Goal: Information Seeking & Learning: Learn about a topic

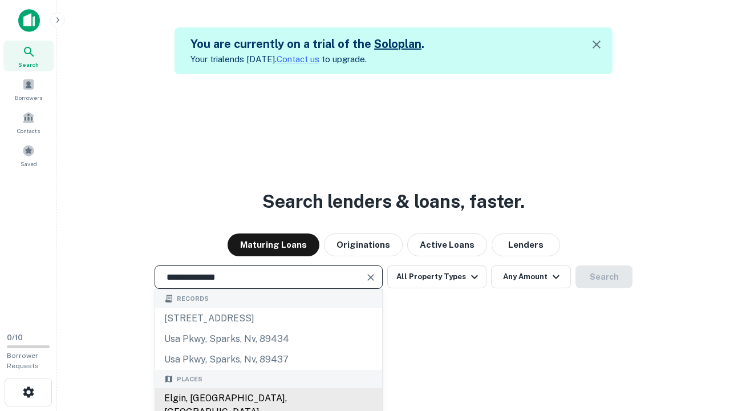
click at [268, 398] on div "Elgin, [GEOGRAPHIC_DATA], [GEOGRAPHIC_DATA]" at bounding box center [268, 405] width 227 height 34
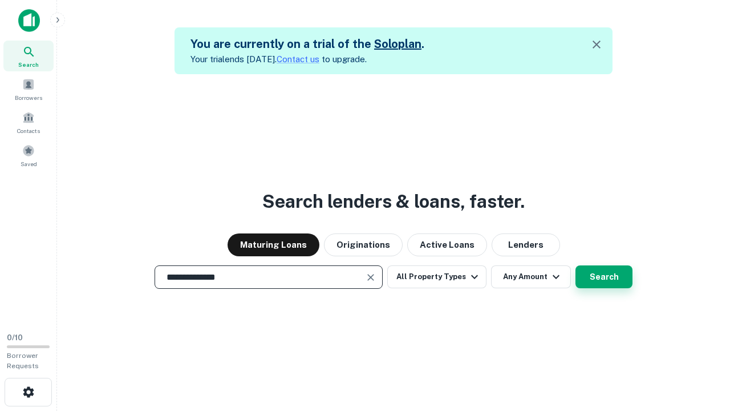
type input "**********"
click at [576, 265] on button "Search" at bounding box center [604, 276] width 57 height 23
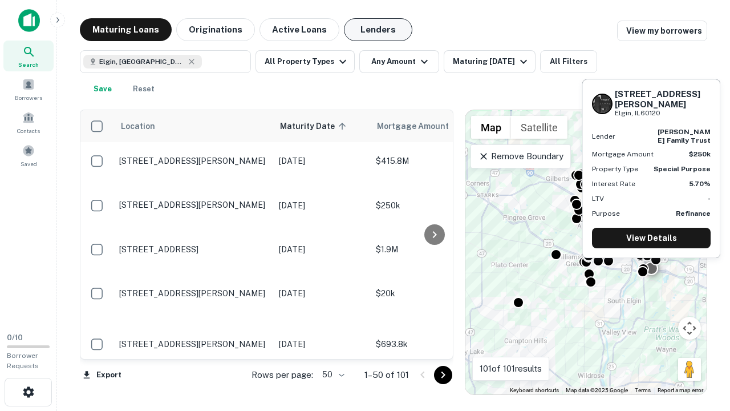
click at [378, 30] on button "Lenders" at bounding box center [378, 29] width 68 height 23
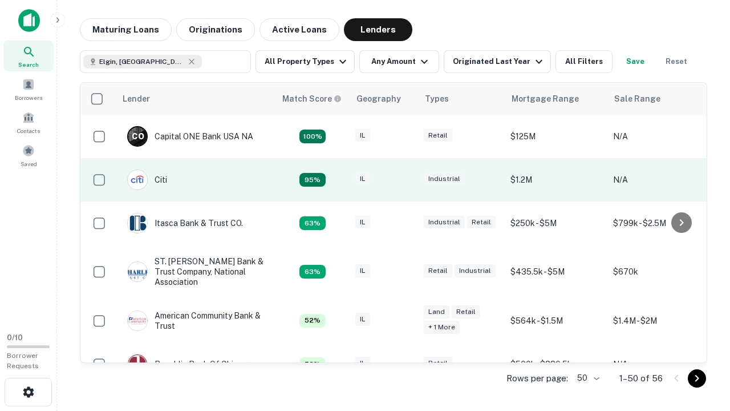
click at [405, 180] on div "IL" at bounding box center [383, 179] width 57 height 15
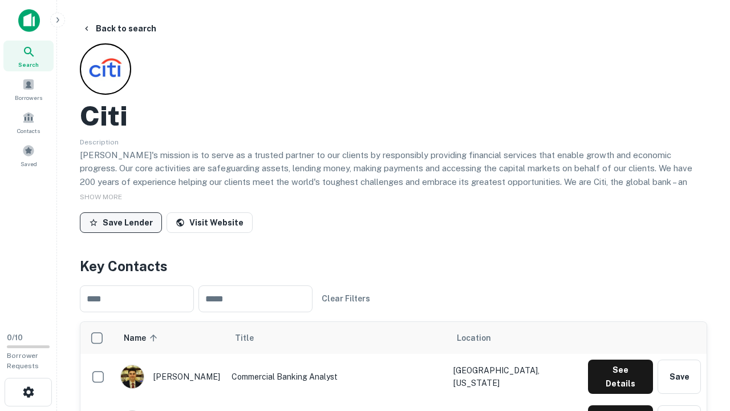
click at [121, 222] on button "Save Lender" at bounding box center [121, 222] width 82 height 21
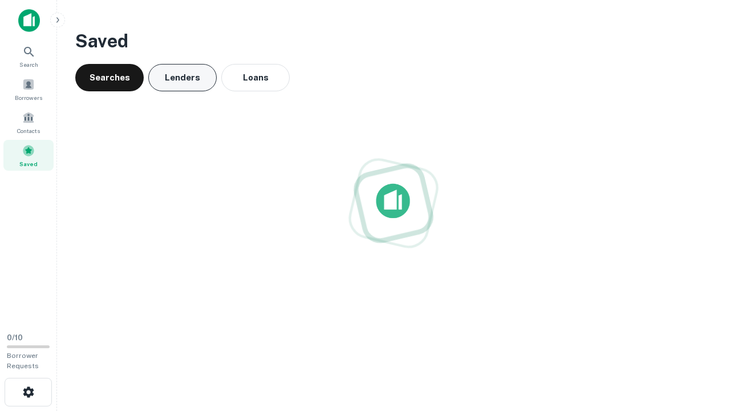
click at [183, 78] on button "Lenders" at bounding box center [182, 77] width 68 height 27
